Goal: Check status: Check status

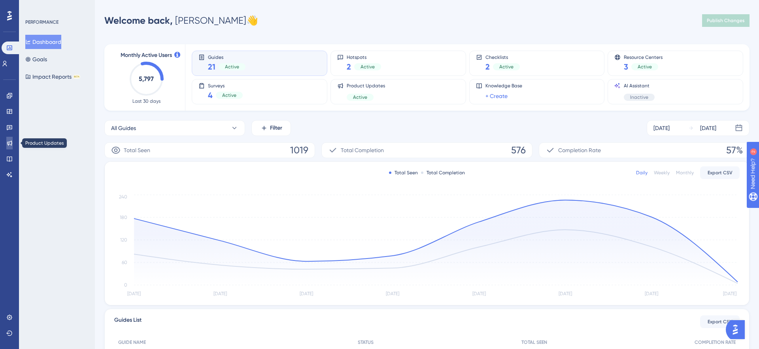
click at [8, 144] on icon at bounding box center [9, 143] width 5 height 5
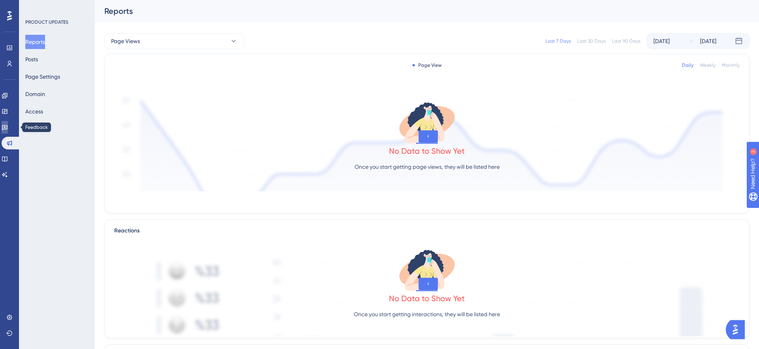
click at [8, 121] on link at bounding box center [5, 127] width 6 height 13
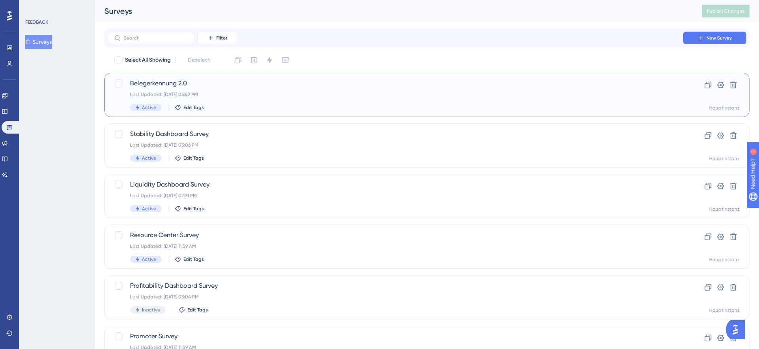
click at [278, 103] on div "Belegerkennung 2.0 Last Updated: [DATE] 06:52 PM Active Edit Tags" at bounding box center [395, 95] width 530 height 32
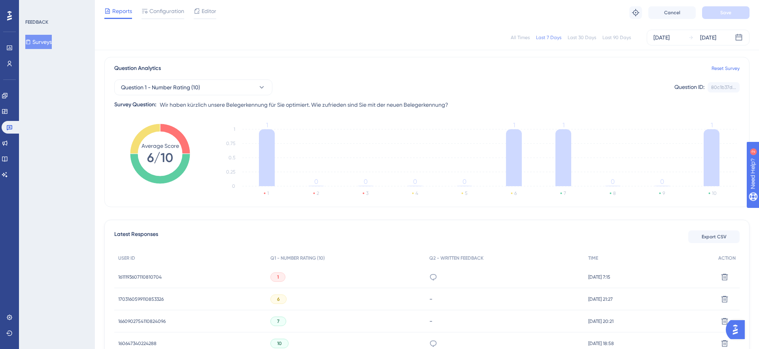
scroll to position [120, 0]
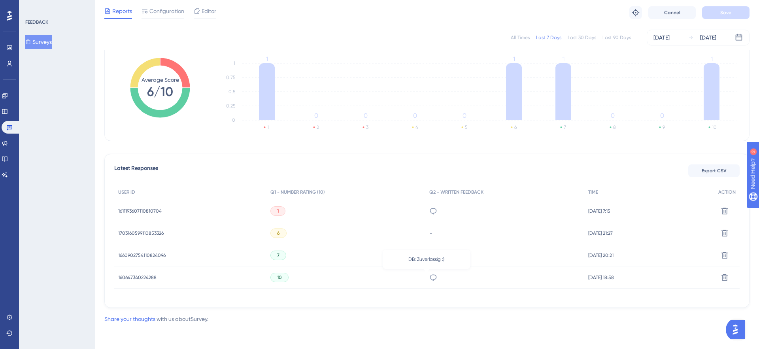
click at [429, 281] on icon at bounding box center [433, 277] width 8 height 8
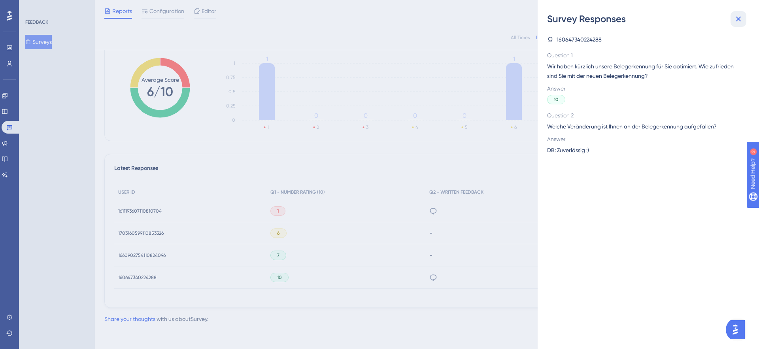
click at [740, 16] on icon at bounding box center [737, 18] width 9 height 9
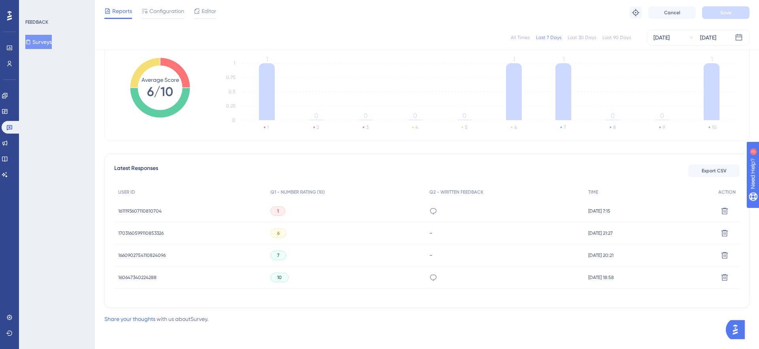
click at [270, 234] on div "6" at bounding box center [278, 232] width 16 height 9
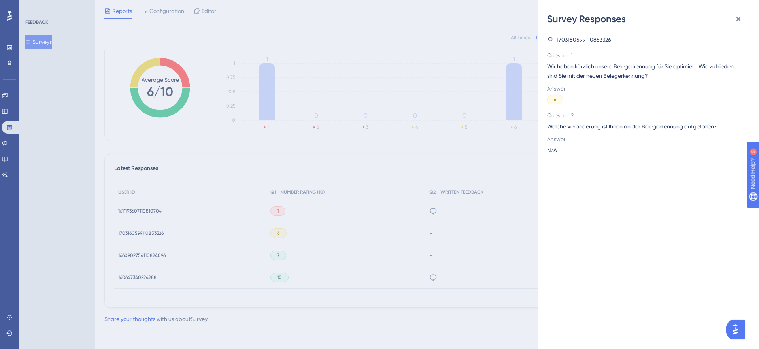
click at [387, 244] on div "Survey Responses 1703160599110853326 Question 1 Wir haben kürzlich unsere Beleg…" at bounding box center [379, 174] width 759 height 349
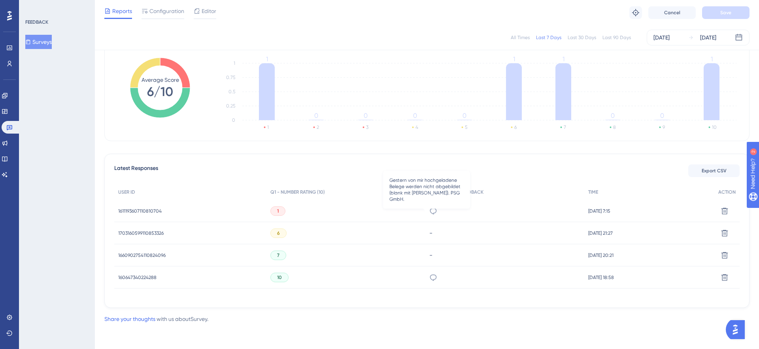
click at [429, 211] on icon at bounding box center [433, 211] width 8 height 8
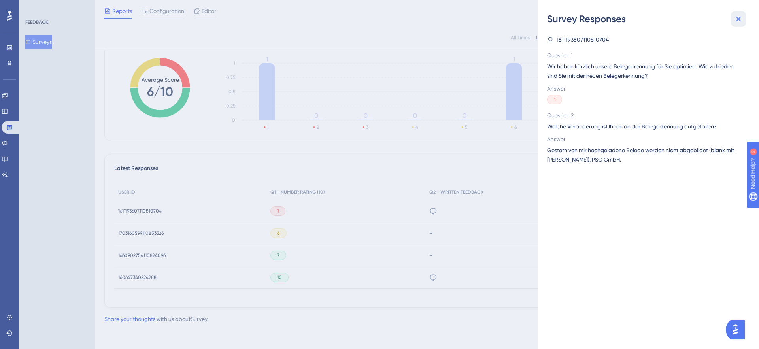
click at [738, 19] on icon at bounding box center [738, 19] width 5 height 5
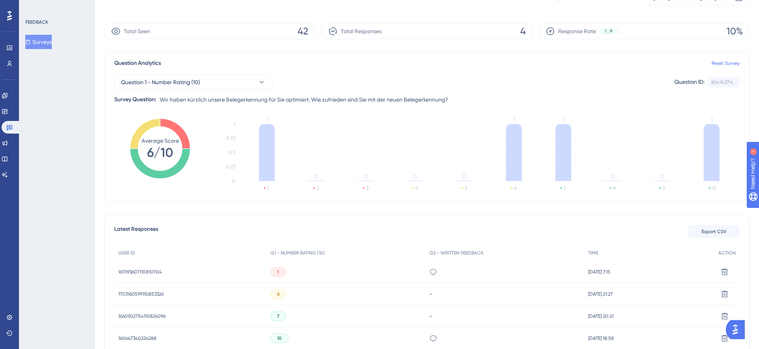
scroll to position [0, 0]
